Goal: Consume media (video, audio)

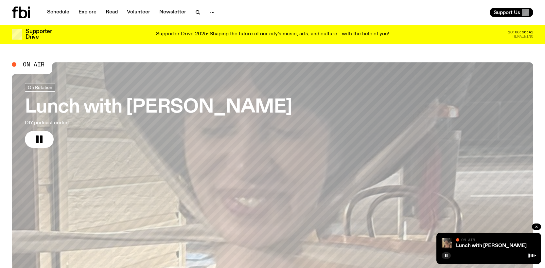
click at [17, 13] on icon at bounding box center [21, 13] width 18 height 12
click at [110, 103] on h3 "Lunch with [PERSON_NAME]" at bounding box center [158, 107] width 267 height 18
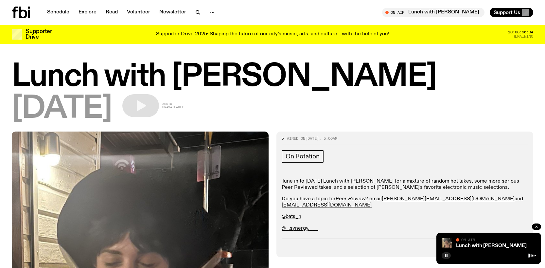
click at [19, 10] on icon at bounding box center [23, 13] width 9 height 12
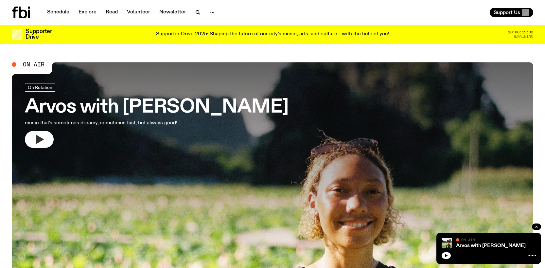
click at [40, 139] on icon "button" at bounding box center [40, 139] width 8 height 9
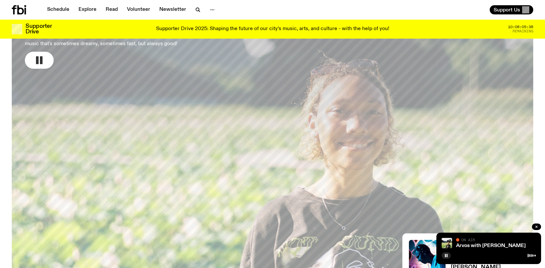
scroll to position [62, 0]
